Goal: Information Seeking & Learning: Find specific fact

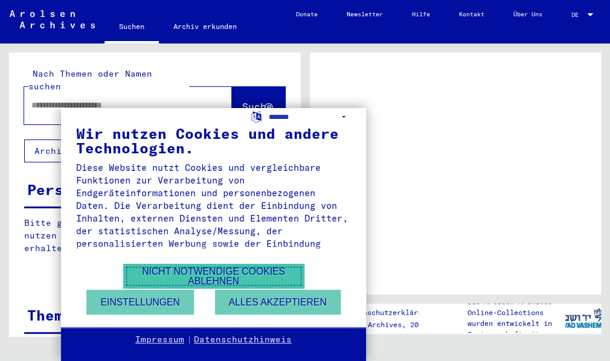
click at [260, 272] on button "Nicht notwendige Cookies ablehnen" at bounding box center [213, 276] width 181 height 25
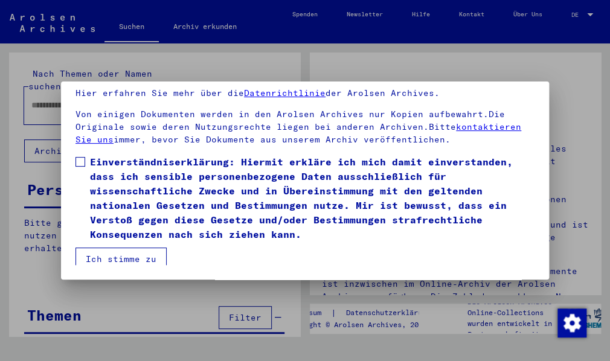
scroll to position [147, 0]
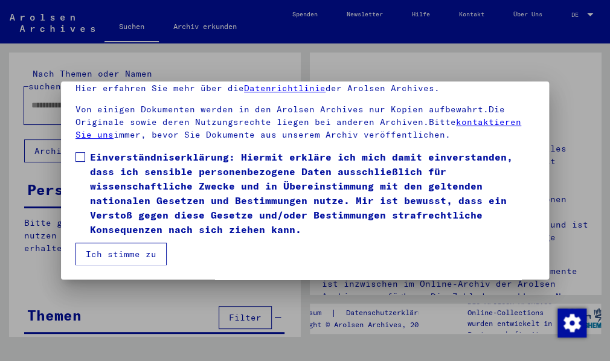
click at [76, 154] on span at bounding box center [81, 157] width 10 height 10
click at [127, 254] on button "Ich stimme zu" at bounding box center [121, 254] width 91 height 23
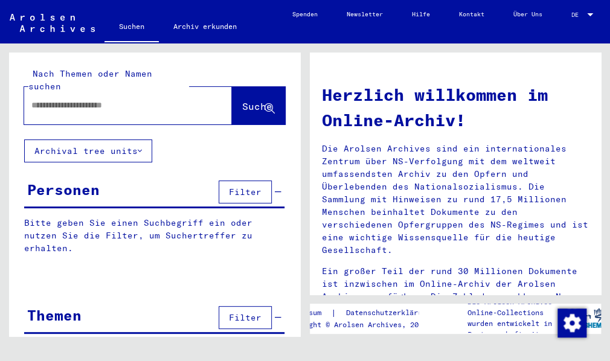
click at [33, 179] on div "Personen" at bounding box center [63, 190] width 72 height 22
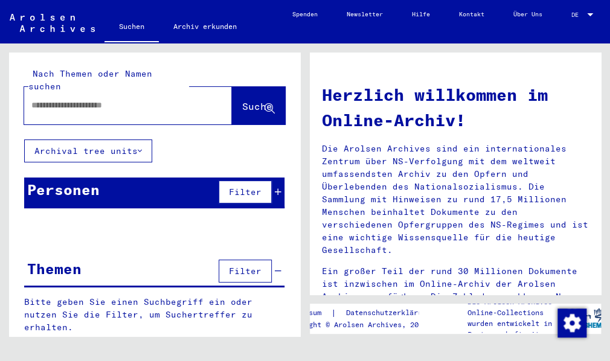
scroll to position [5, 0]
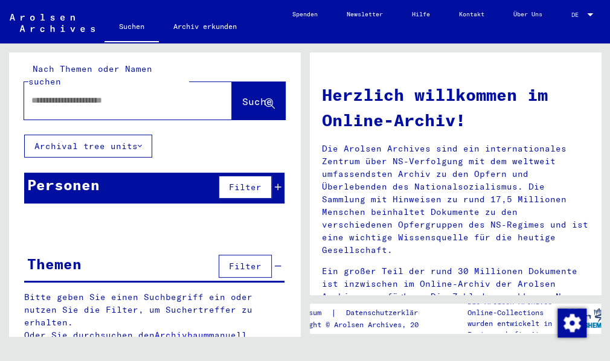
click at [220, 176] on button "Filter" at bounding box center [245, 187] width 53 height 23
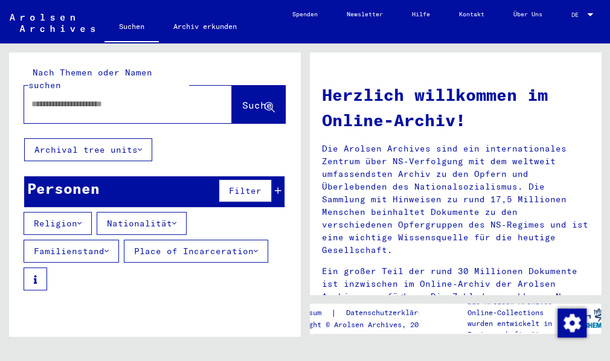
scroll to position [0, 0]
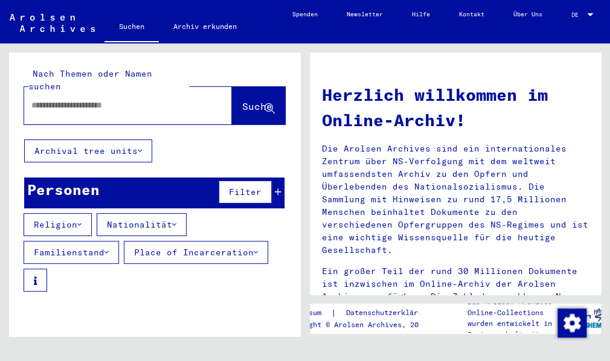
click at [40, 99] on input "text" at bounding box center [113, 105] width 164 height 13
type input "**********"
click at [242, 100] on span "Suche" at bounding box center [257, 106] width 30 height 12
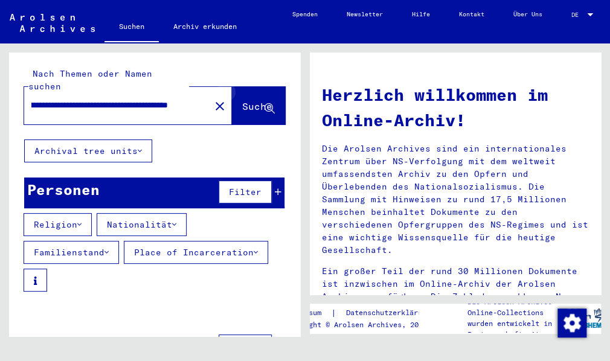
click at [265, 104] on icon at bounding box center [270, 109] width 10 height 10
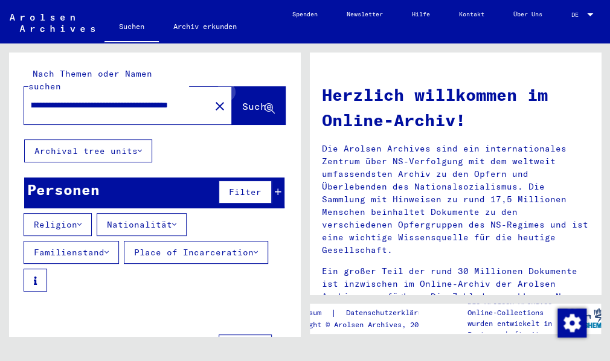
click at [265, 104] on icon at bounding box center [270, 109] width 10 height 10
